Goal: Transaction & Acquisition: Purchase product/service

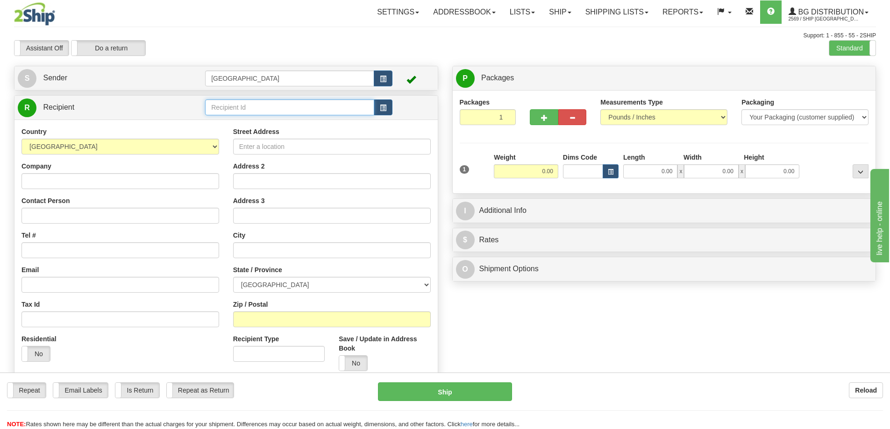
click at [256, 104] on input "text" at bounding box center [289, 108] width 169 height 16
click at [224, 120] on div "920004" at bounding box center [288, 122] width 160 height 10
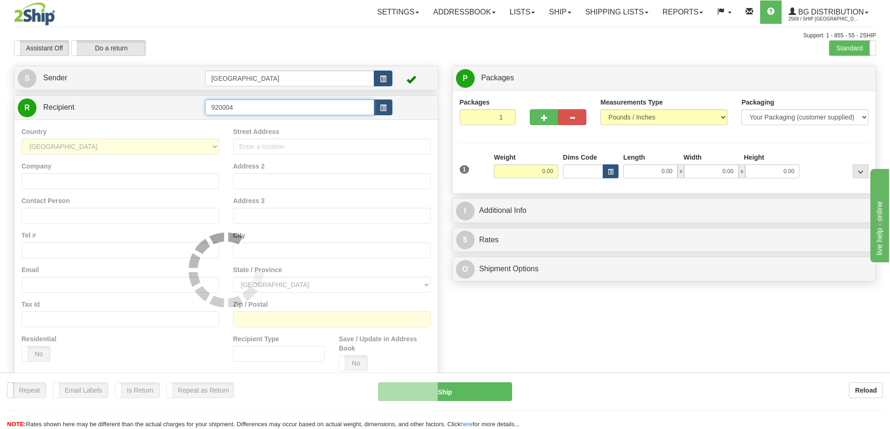
type input "920004"
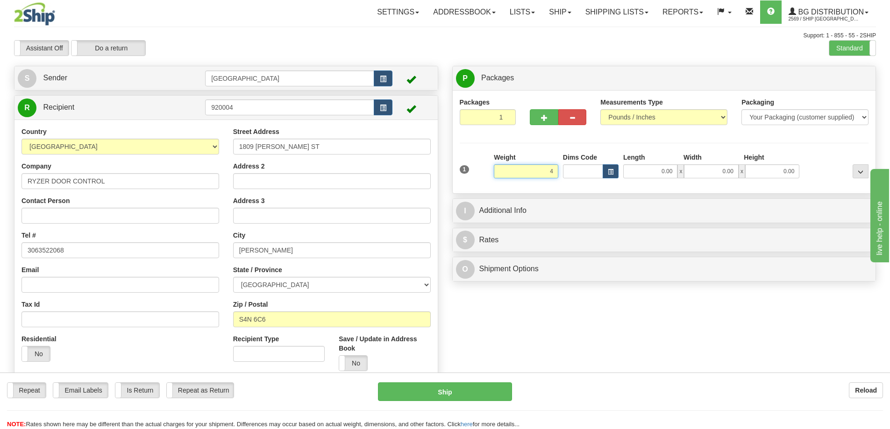
type input "4.00"
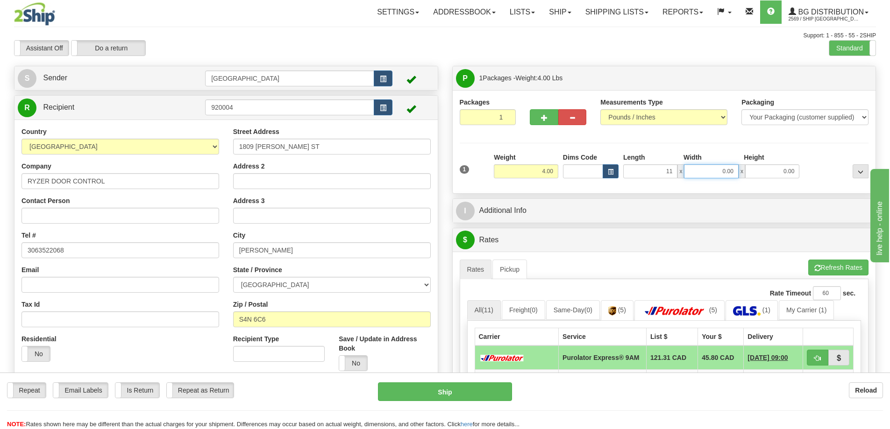
type input "11.00"
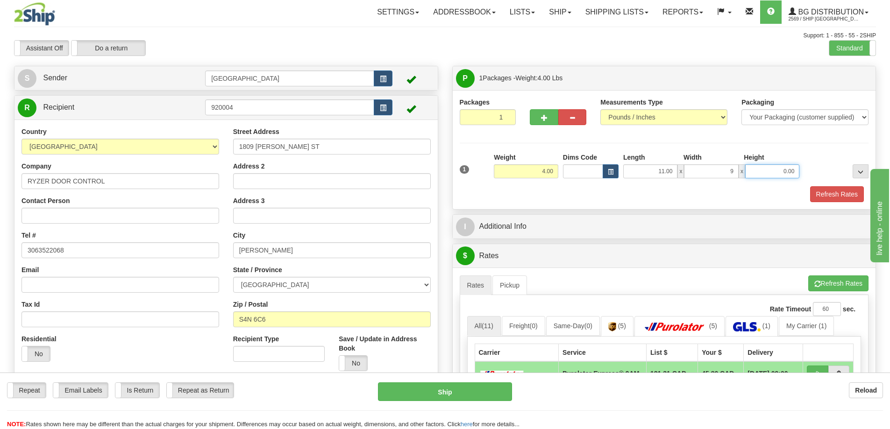
type input "9.00"
type input "6.00"
click at [825, 195] on button "Refresh Rates" at bounding box center [837, 194] width 54 height 16
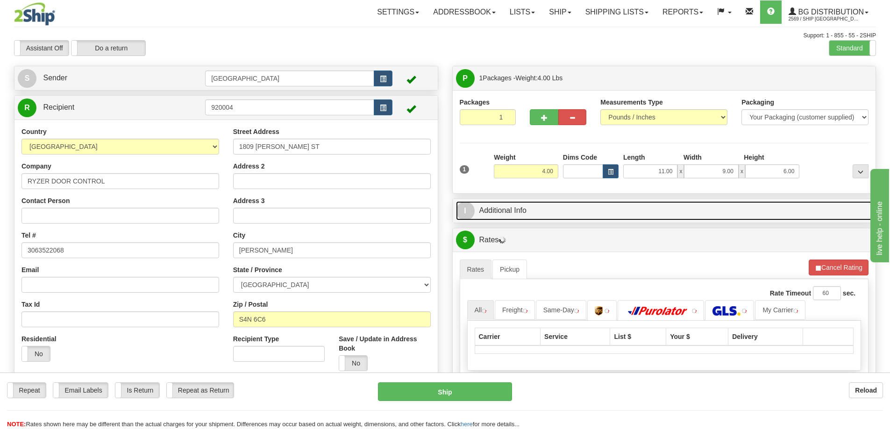
click at [596, 209] on link "I Additional Info" at bounding box center [664, 210] width 417 height 19
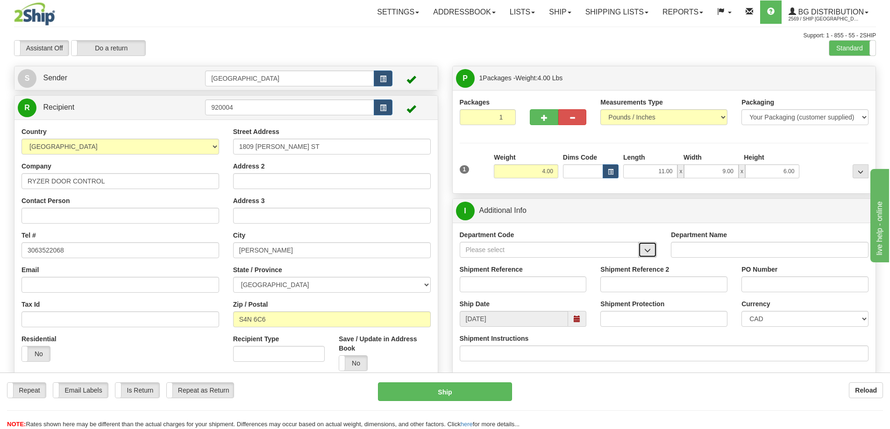
click at [649, 251] on span "button" at bounding box center [647, 251] width 7 height 6
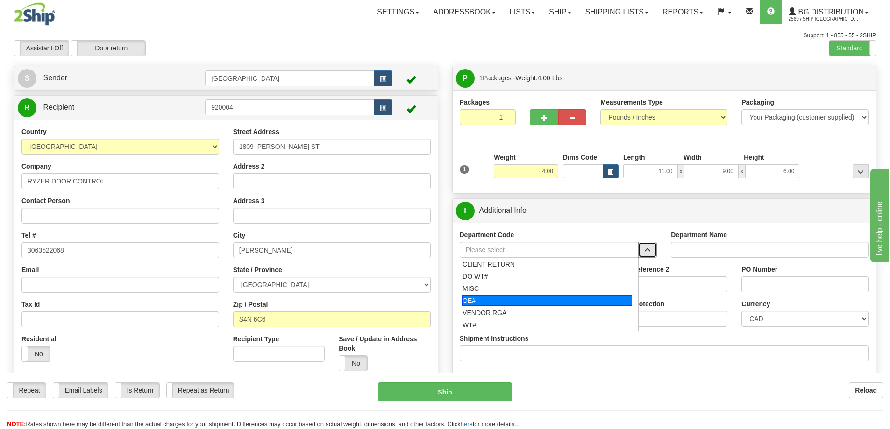
click at [527, 299] on div "OE#" at bounding box center [547, 301] width 170 height 10
type input "OE#"
type input "ORDERS"
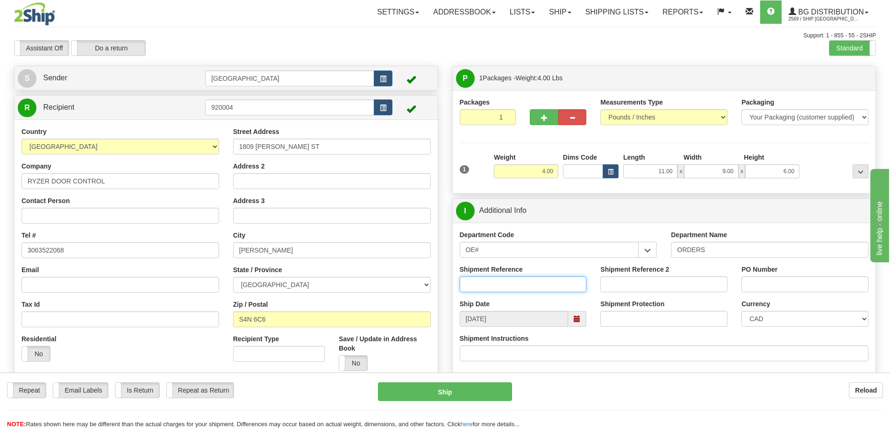
click at [531, 282] on input "Shipment Reference" at bounding box center [523, 285] width 127 height 16
type input "90040593-00"
click at [762, 281] on input "PO Number" at bounding box center [804, 285] width 127 height 16
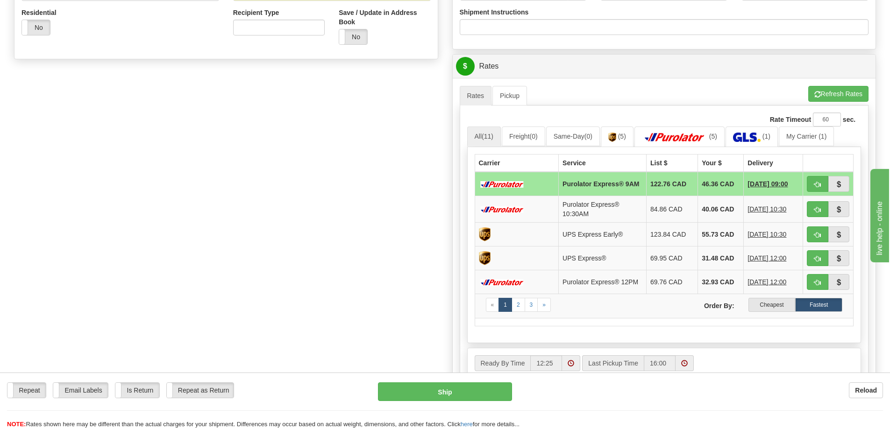
scroll to position [327, 0]
type input "MG046389"
click at [768, 308] on label "Cheapest" at bounding box center [771, 305] width 47 height 14
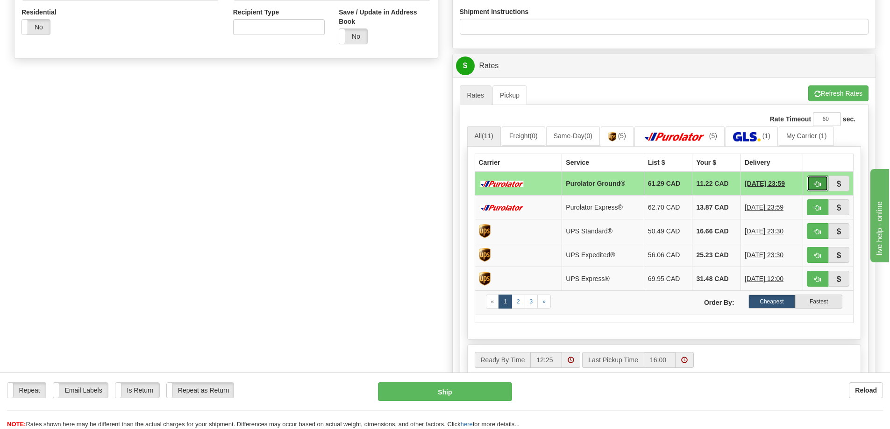
click at [814, 184] on button "button" at bounding box center [817, 184] width 21 height 16
type input "260"
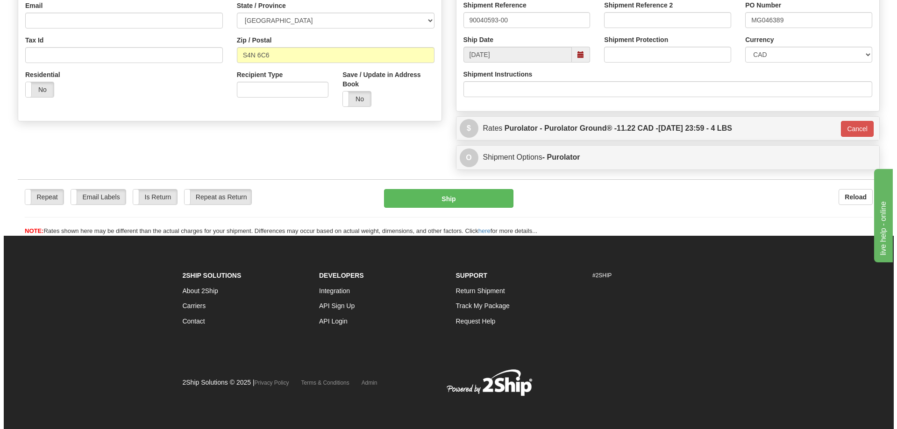
scroll to position [265, 0]
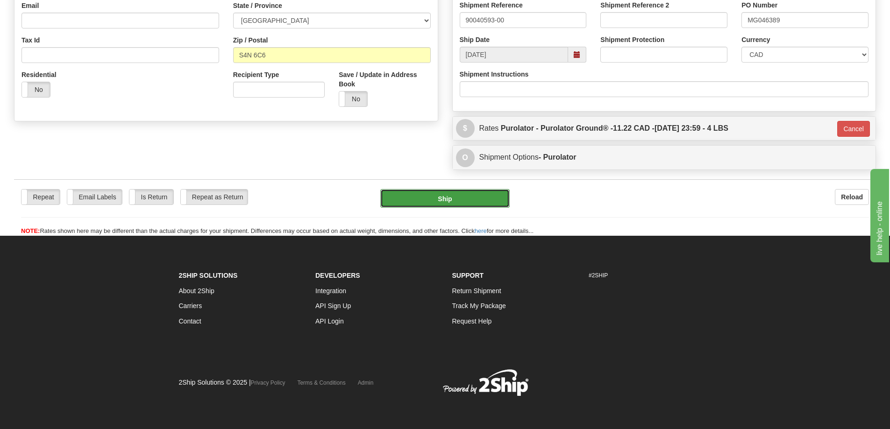
click at [453, 196] on button "Ship" at bounding box center [444, 198] width 129 height 19
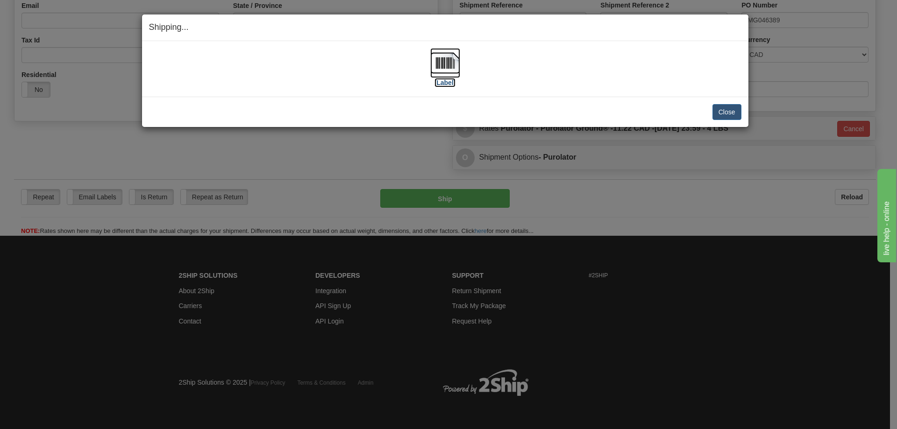
click at [446, 81] on label "[Label]" at bounding box center [444, 82] width 21 height 9
click at [727, 111] on button "Close" at bounding box center [726, 112] width 29 height 16
